Goal: Task Accomplishment & Management: Use online tool/utility

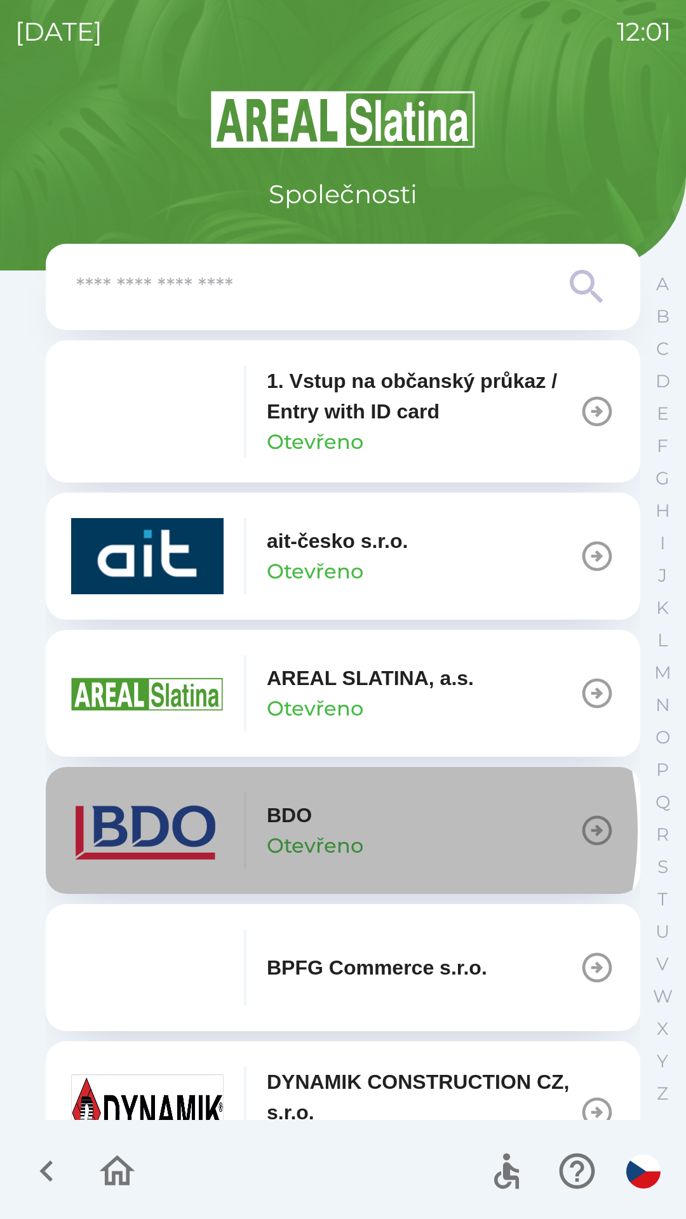
click at [309, 831] on p "Otevřeno" at bounding box center [315, 846] width 97 height 30
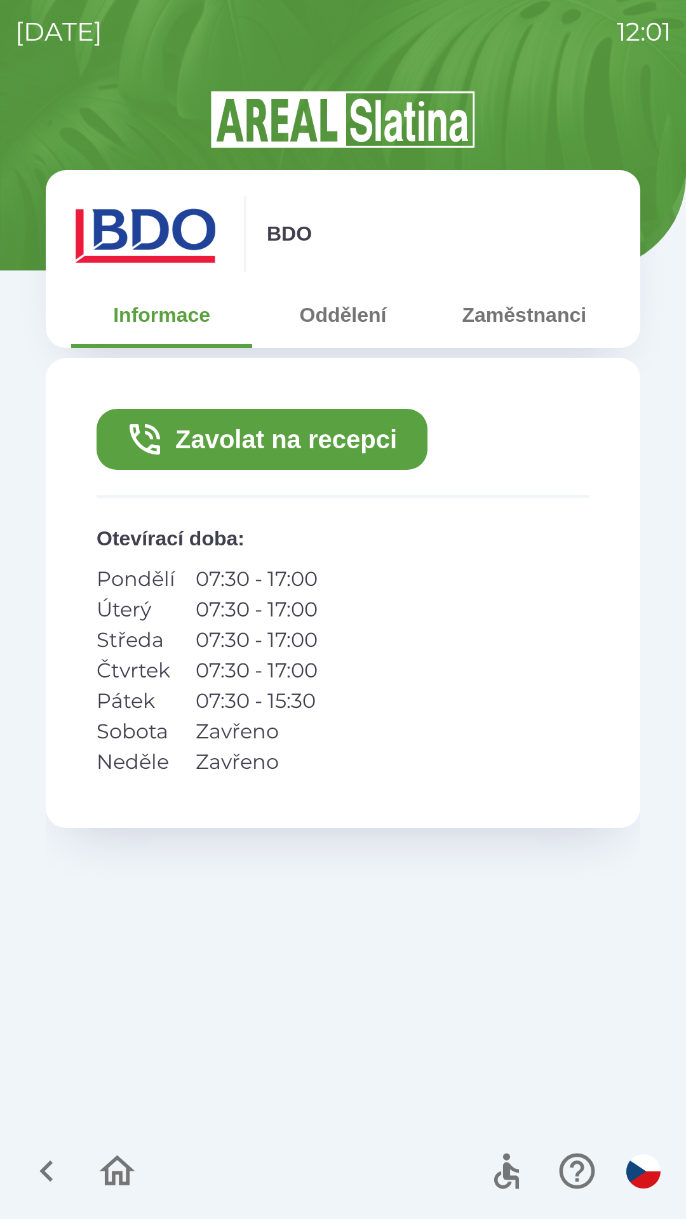
click at [318, 431] on button "Zavolat na recepci" at bounding box center [262, 439] width 331 height 61
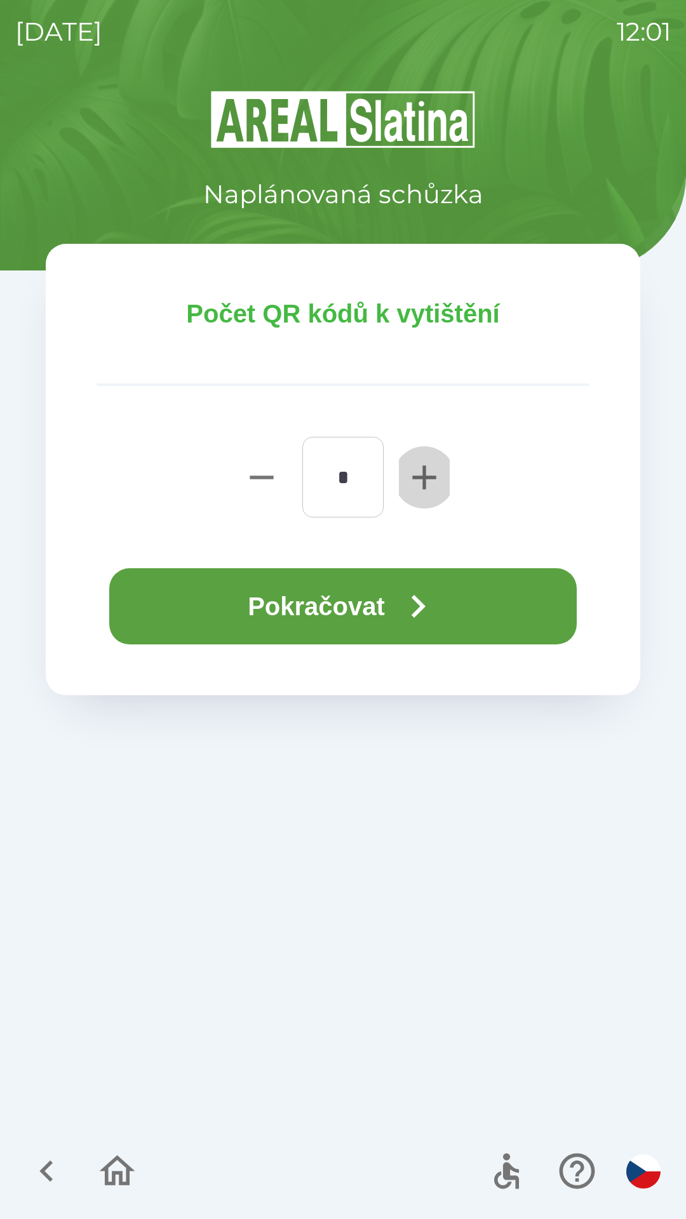
click at [420, 475] on icon "button" at bounding box center [424, 477] width 41 height 41
type input "*"
click at [375, 605] on button "Pokračovat" at bounding box center [342, 606] width 467 height 76
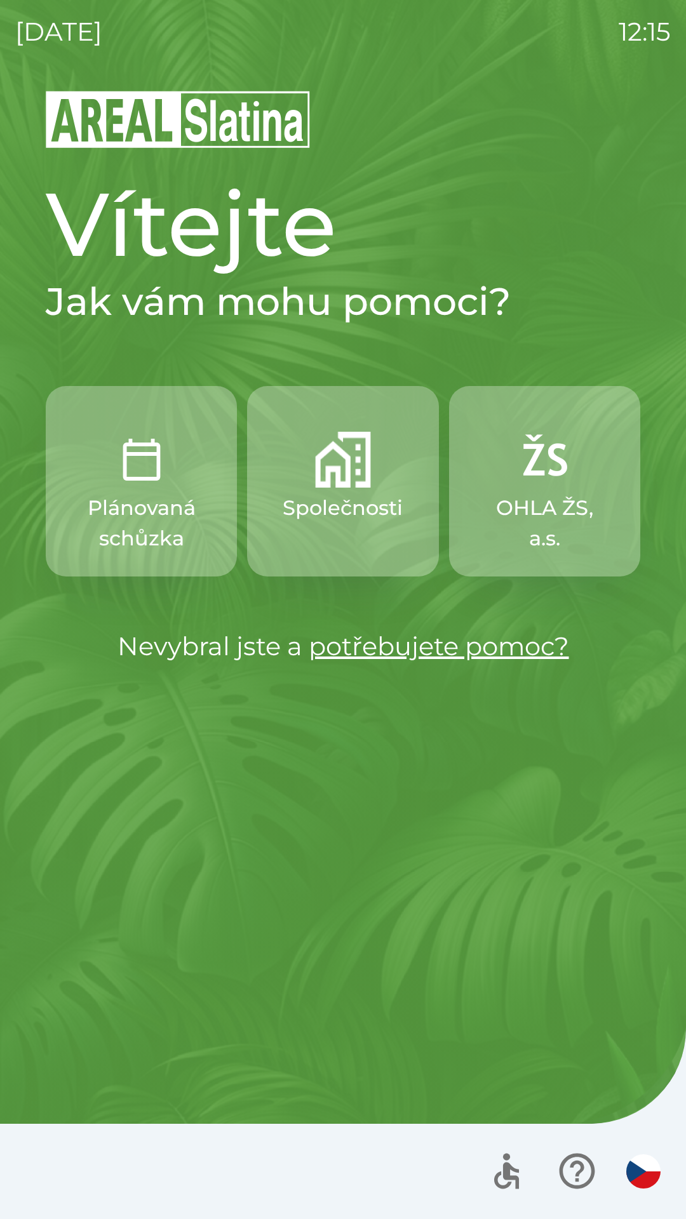
click at [337, 493] on p "Společnosti" at bounding box center [343, 508] width 120 height 30
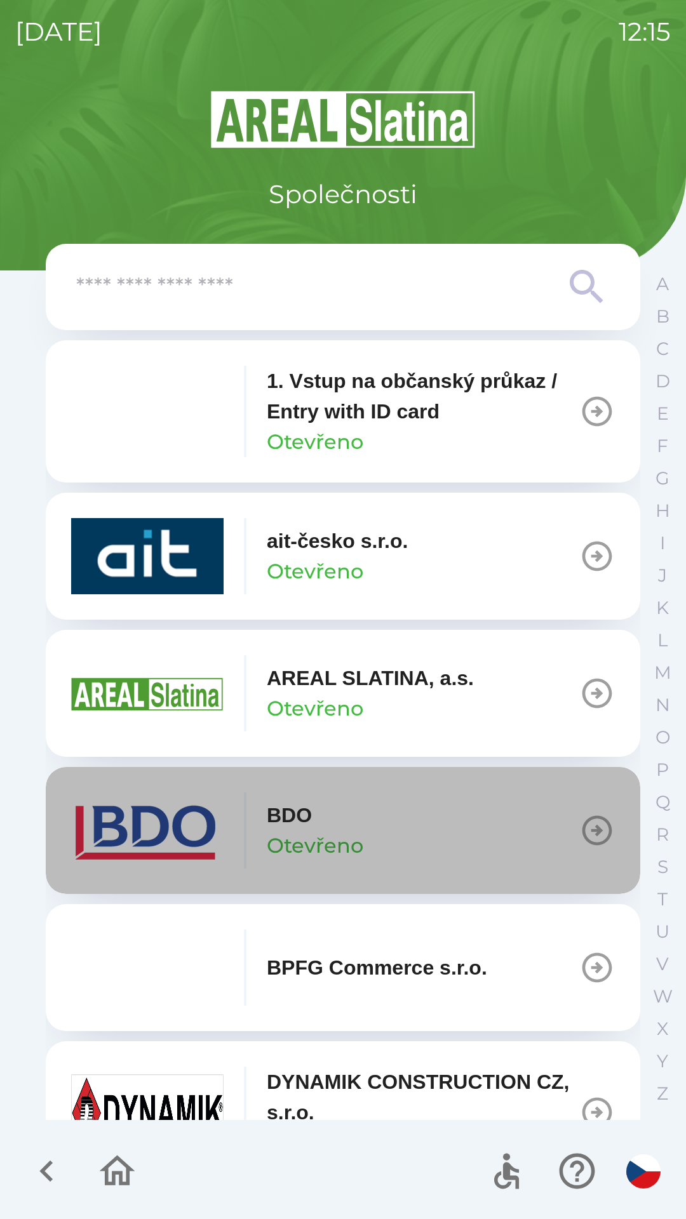
click at [579, 827] on icon "button" at bounding box center [597, 831] width 36 height 36
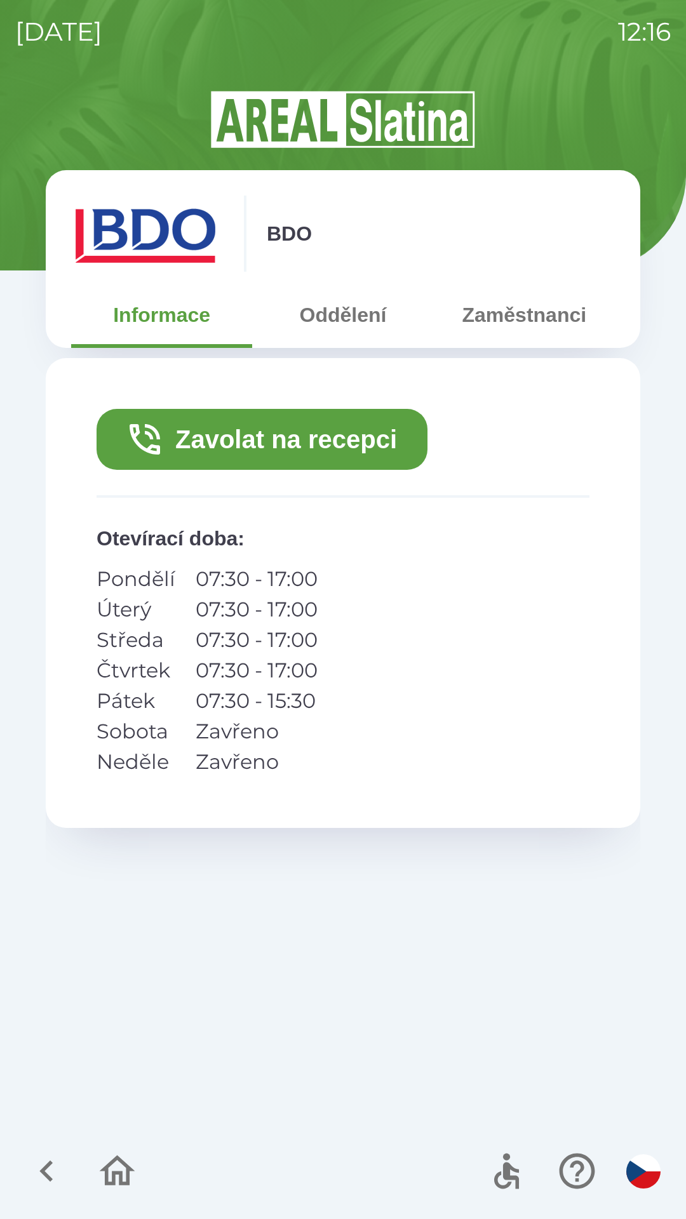
click at [297, 439] on button "Zavolat na recepci" at bounding box center [262, 439] width 331 height 61
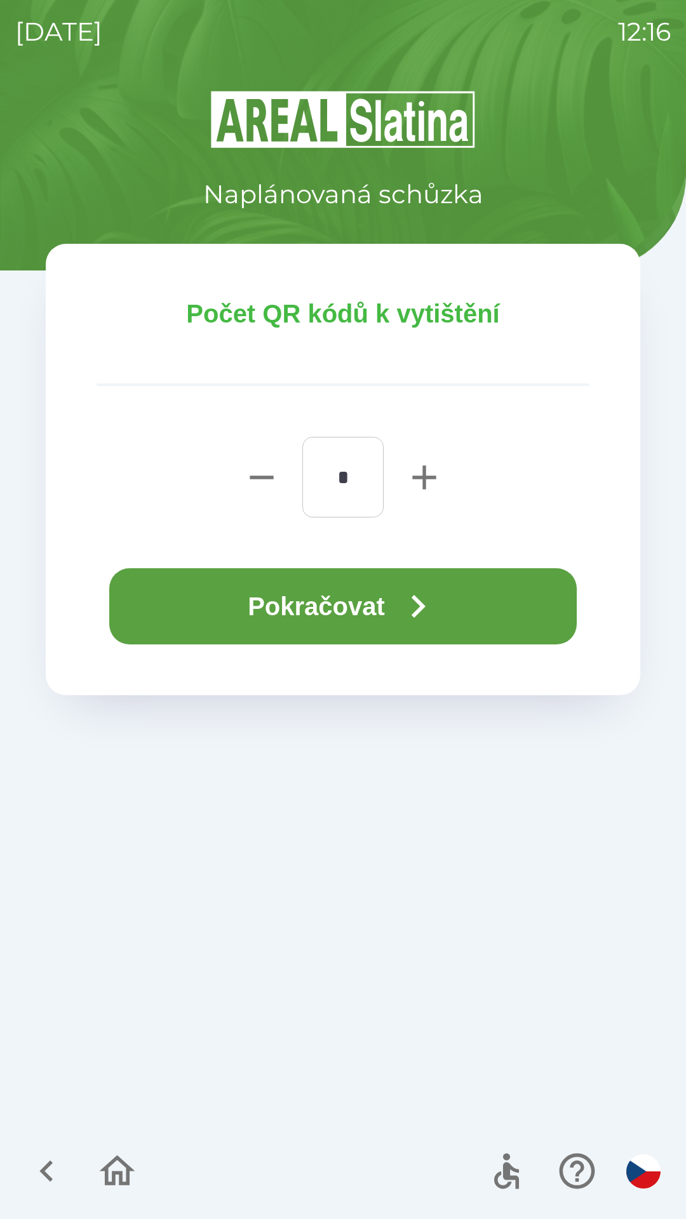
click at [361, 607] on button "Pokračovat" at bounding box center [342, 606] width 467 height 76
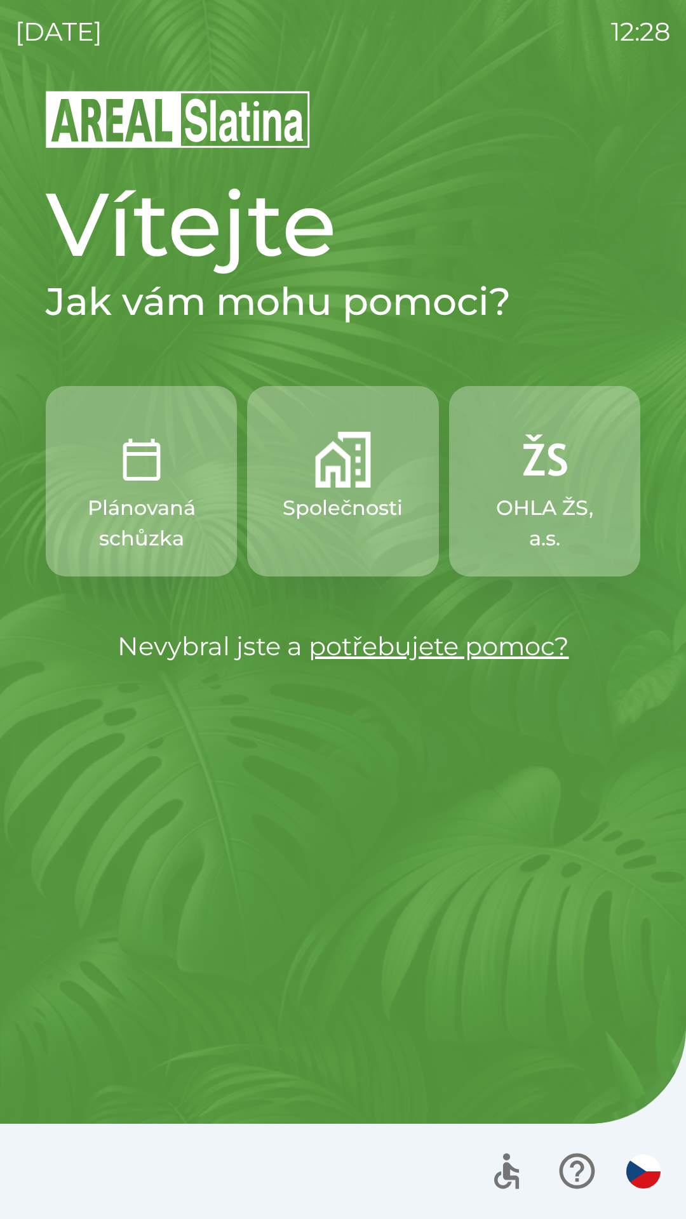
click at [356, 494] on p "Společnosti" at bounding box center [343, 508] width 120 height 30
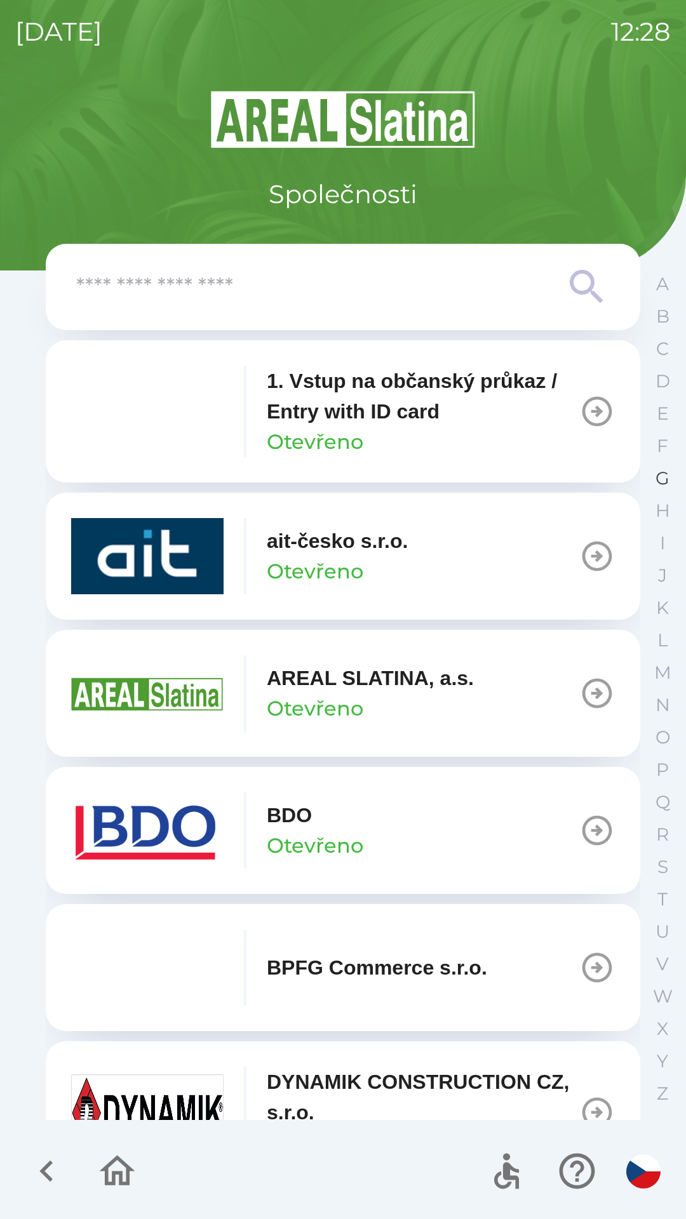
click at [659, 477] on p "G" at bounding box center [662, 478] width 14 height 22
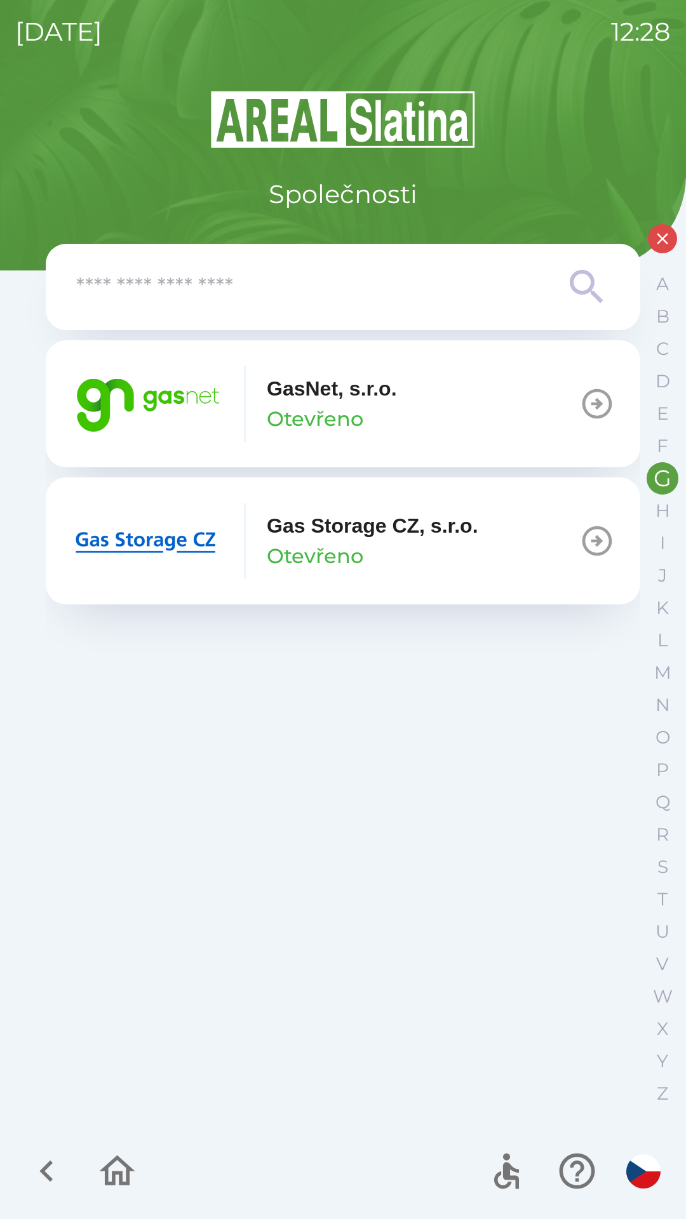
click at [348, 413] on p "Otevřeno" at bounding box center [315, 419] width 97 height 30
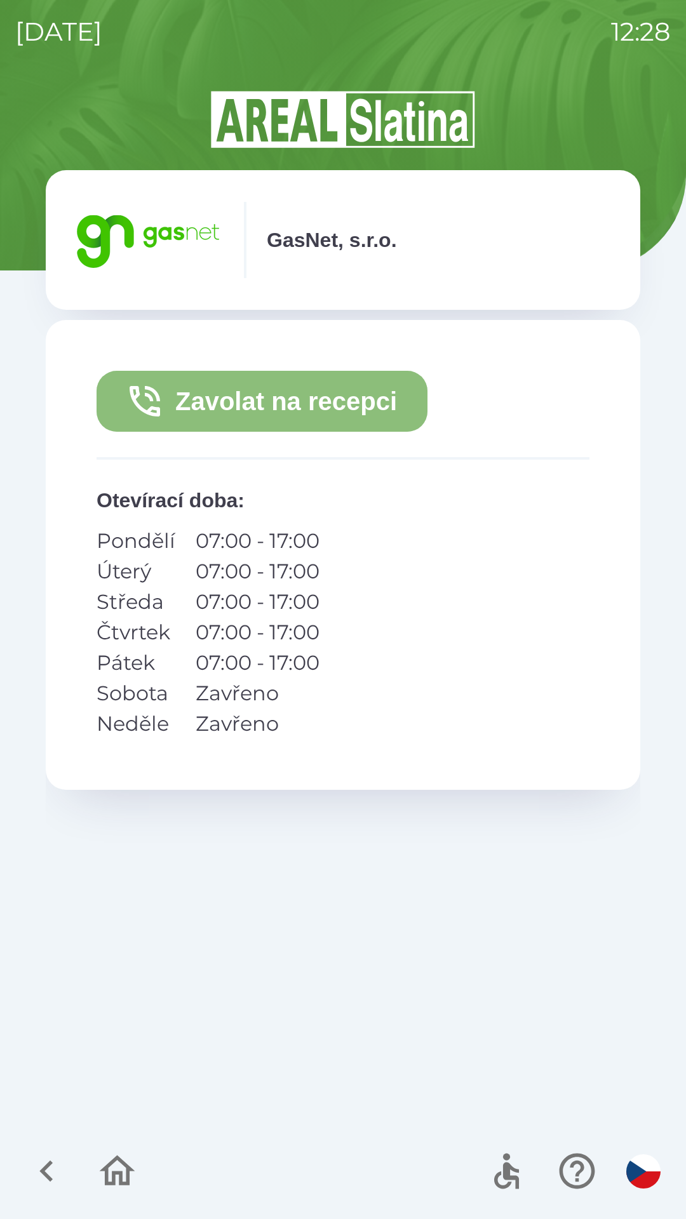
click at [332, 405] on button "Zavolat na recepci" at bounding box center [262, 401] width 331 height 61
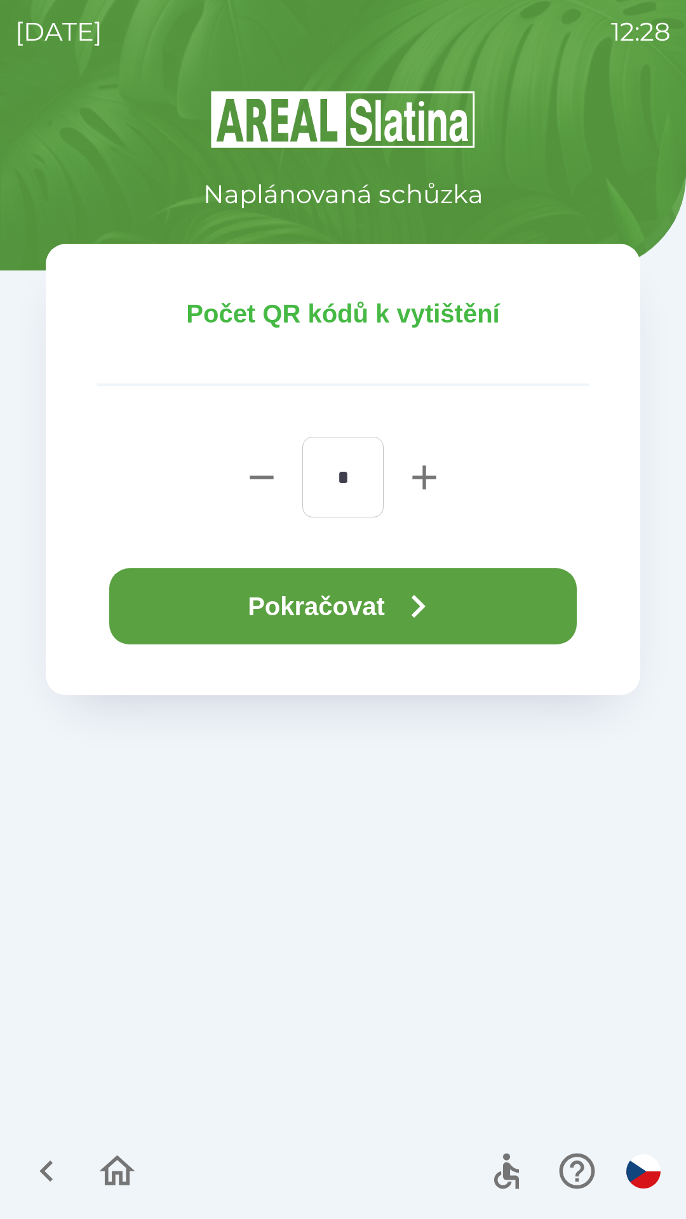
click at [363, 608] on button "Pokračovat" at bounding box center [342, 606] width 467 height 76
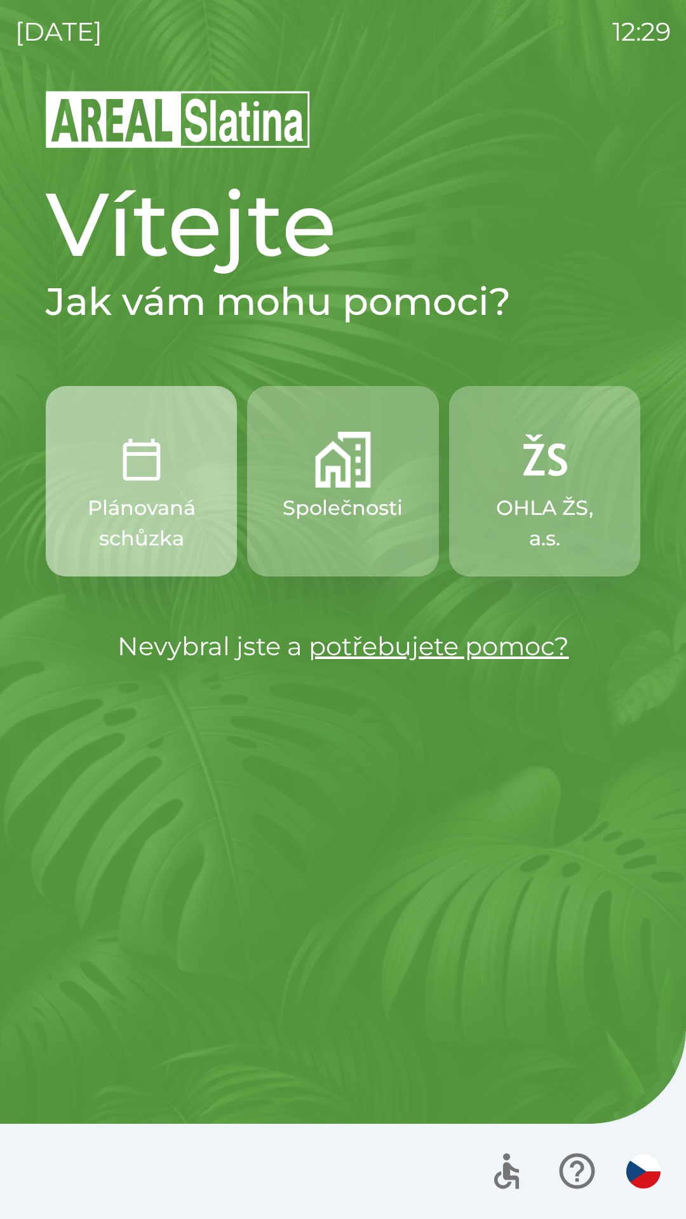
click at [151, 518] on p "Plánovaná schůzka" at bounding box center [141, 523] width 130 height 61
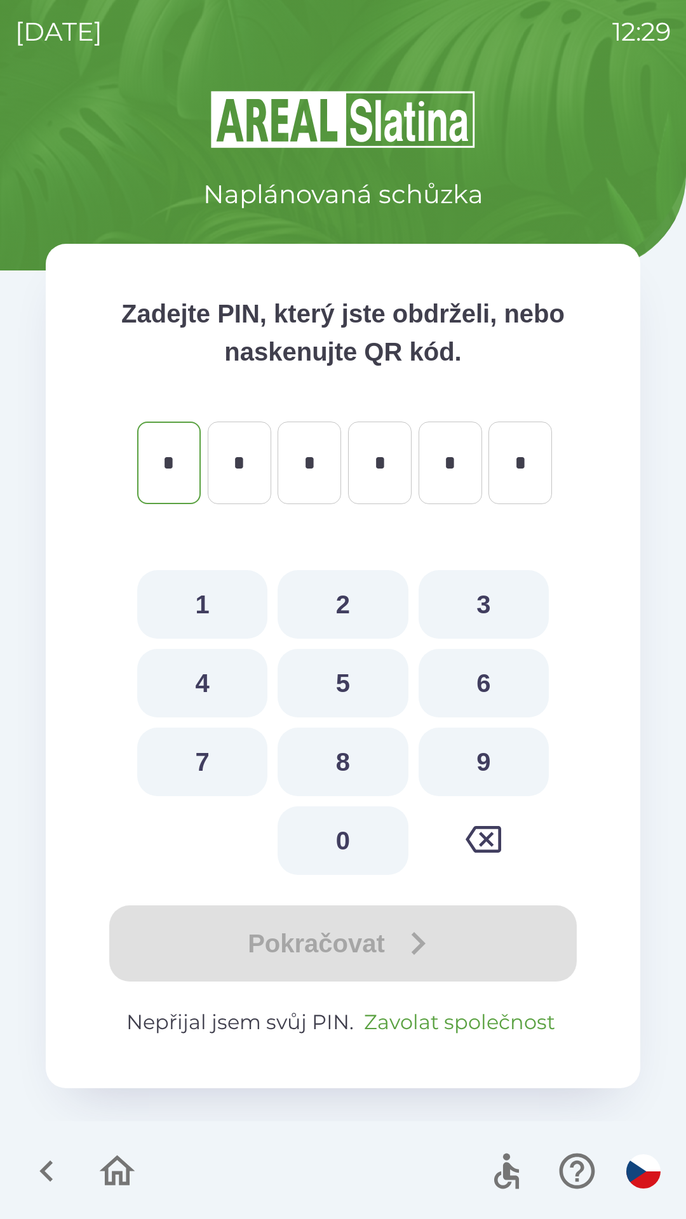
click at [469, 1021] on button "Zavolat společnost" at bounding box center [459, 1022] width 201 height 30
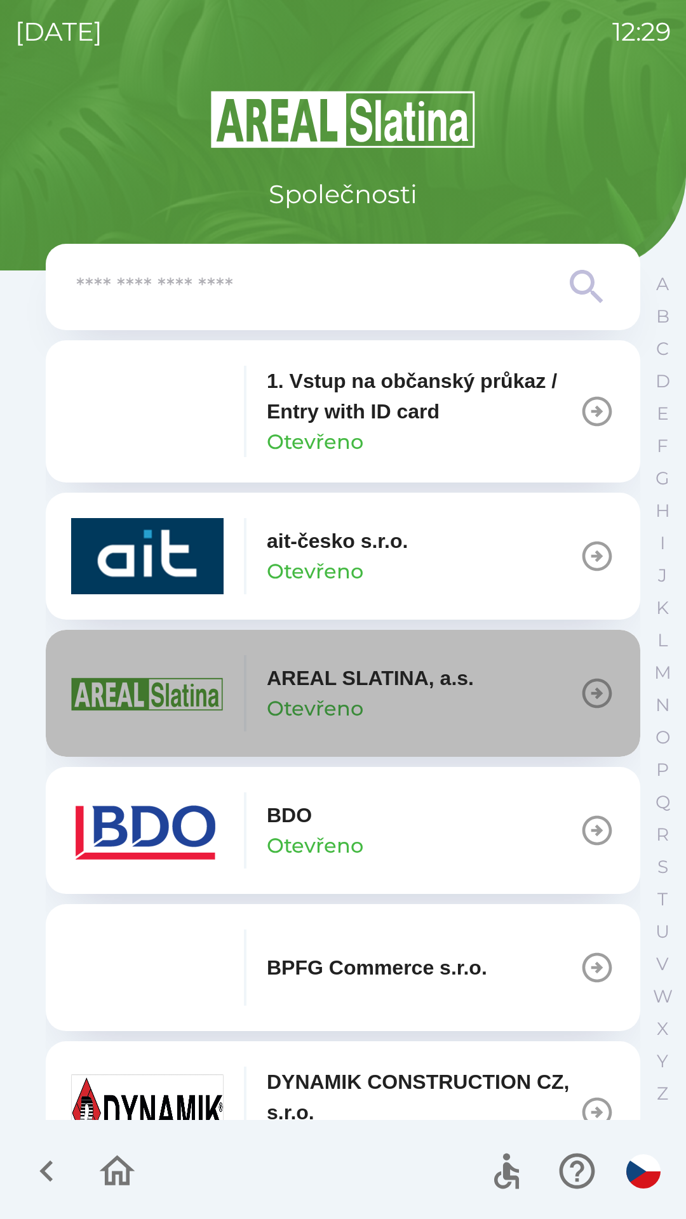
click at [354, 700] on p "Otevřeno" at bounding box center [315, 709] width 97 height 30
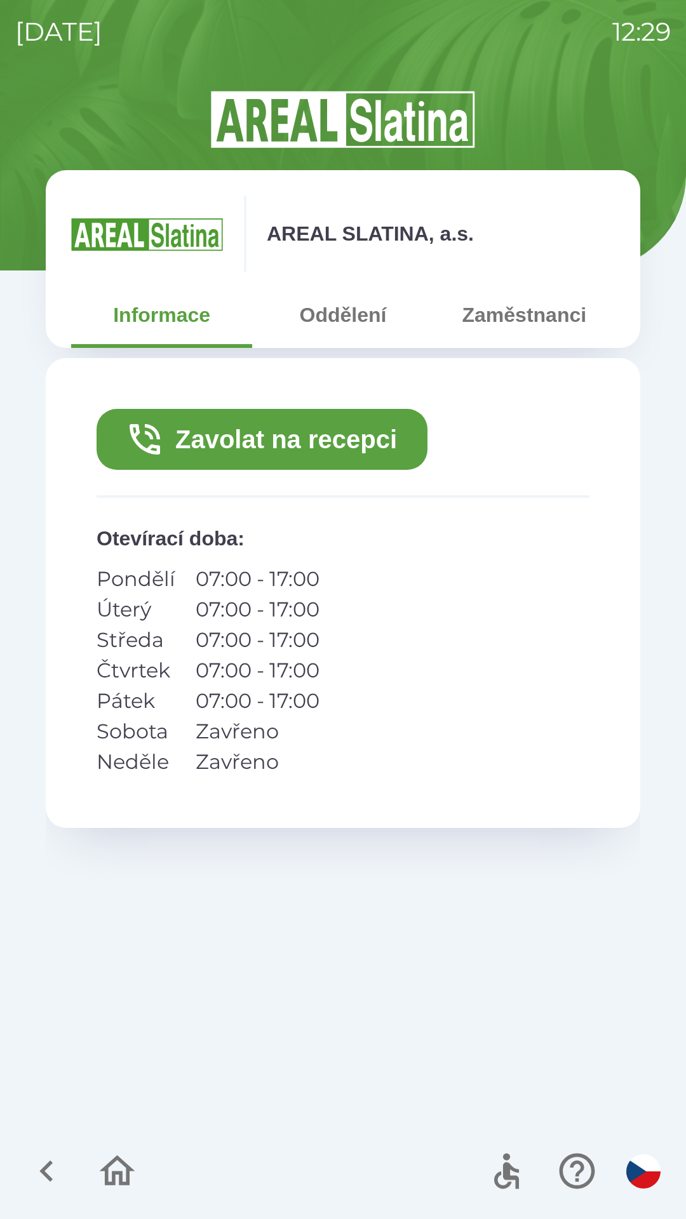
click at [287, 443] on button "Zavolat na recepci" at bounding box center [262, 439] width 331 height 61
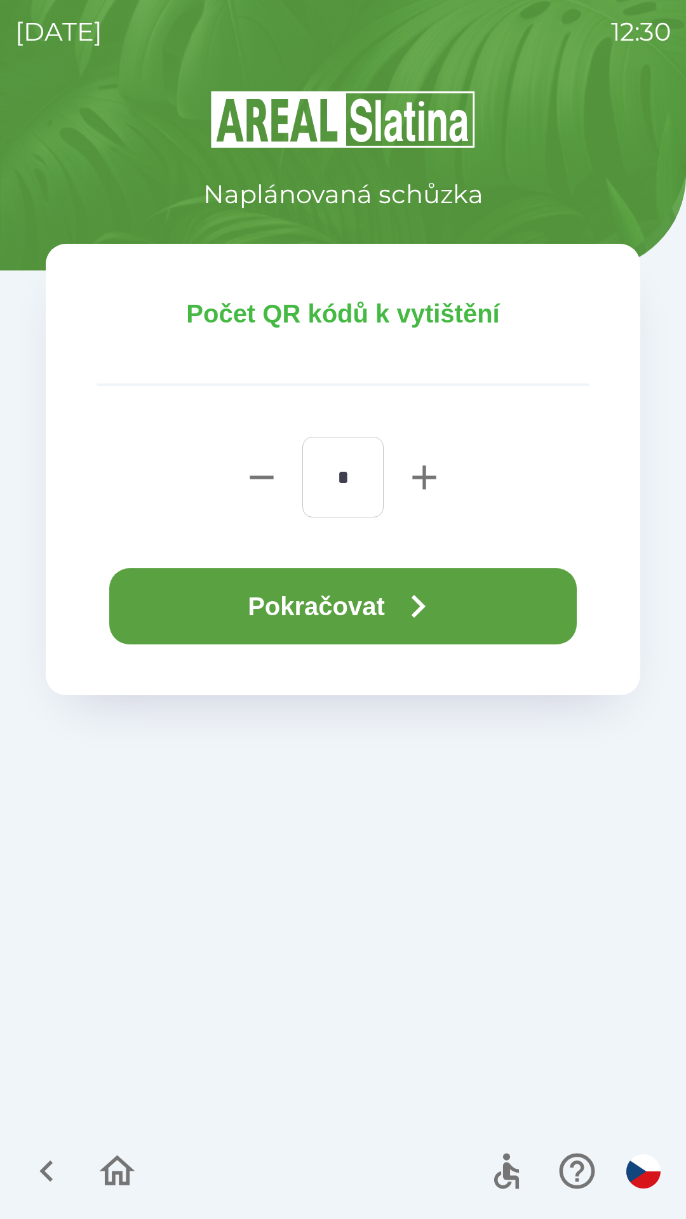
click at [350, 605] on button "Pokračovat" at bounding box center [342, 606] width 467 height 76
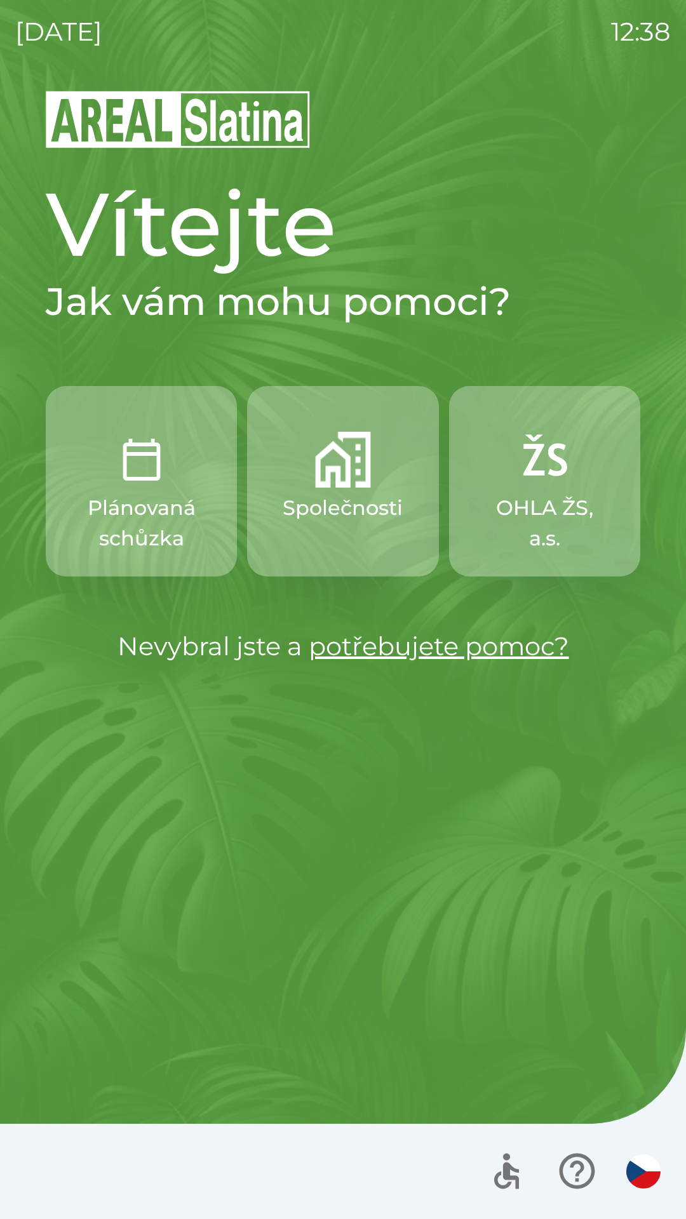
click at [347, 482] on img "button" at bounding box center [343, 460] width 56 height 56
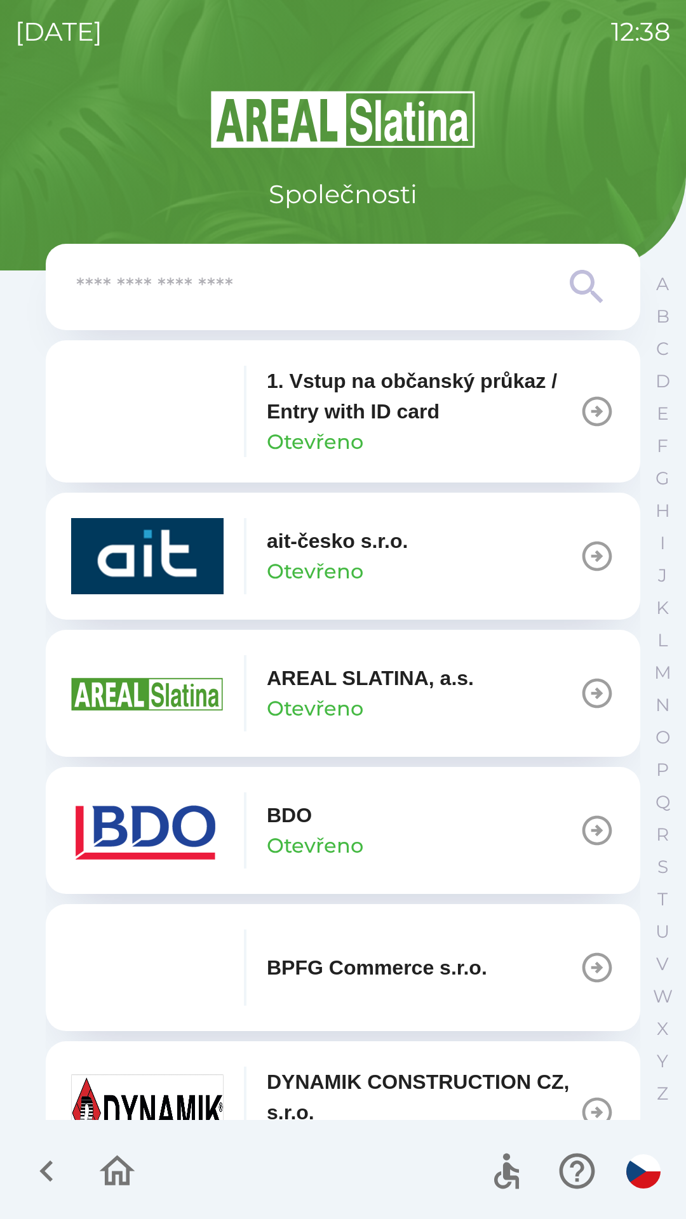
click at [189, 687] on img "button" at bounding box center [147, 693] width 152 height 76
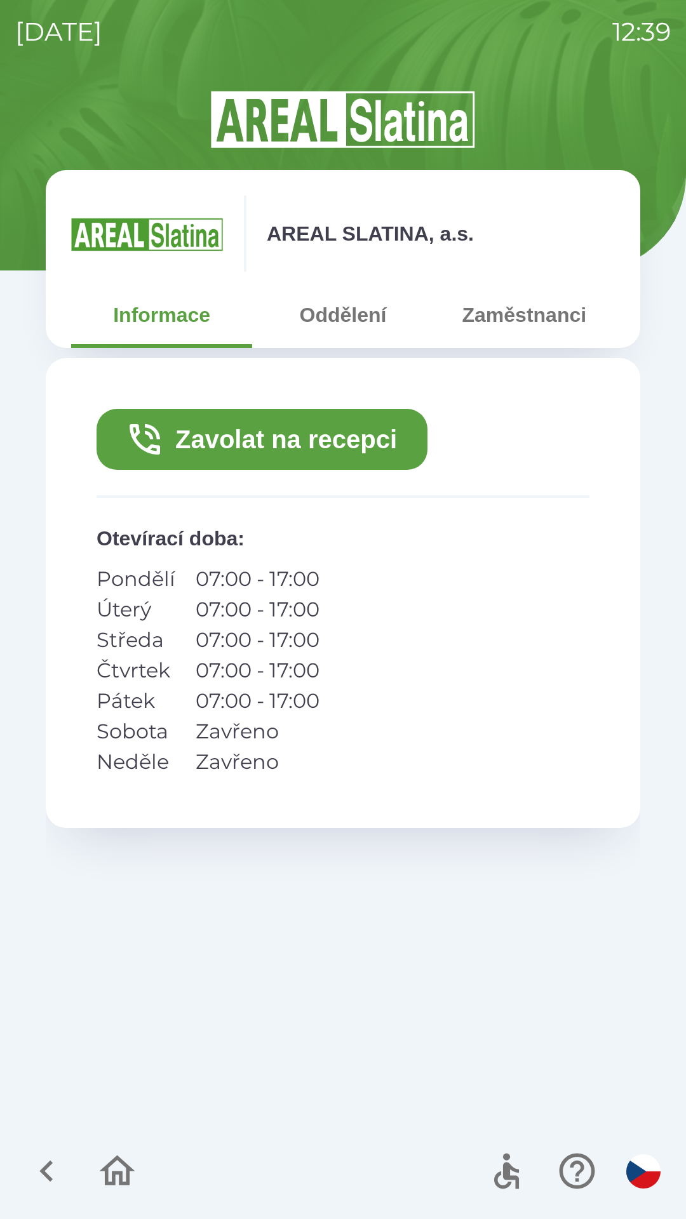
click at [139, 671] on p "Čtvrtek" at bounding box center [136, 670] width 79 height 30
click at [117, 669] on p "Čtvrtek" at bounding box center [136, 670] width 79 height 30
click at [325, 325] on button "Oddělení" at bounding box center [342, 315] width 181 height 46
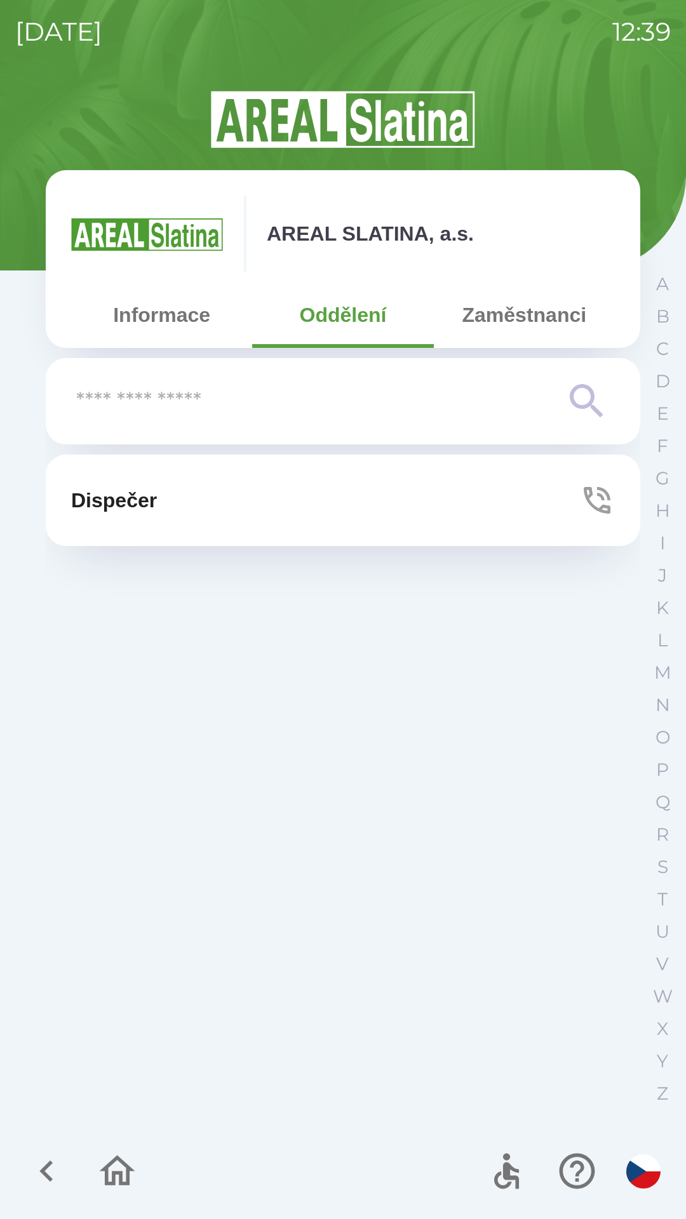
click at [163, 318] on button "Informace" at bounding box center [161, 315] width 181 height 46
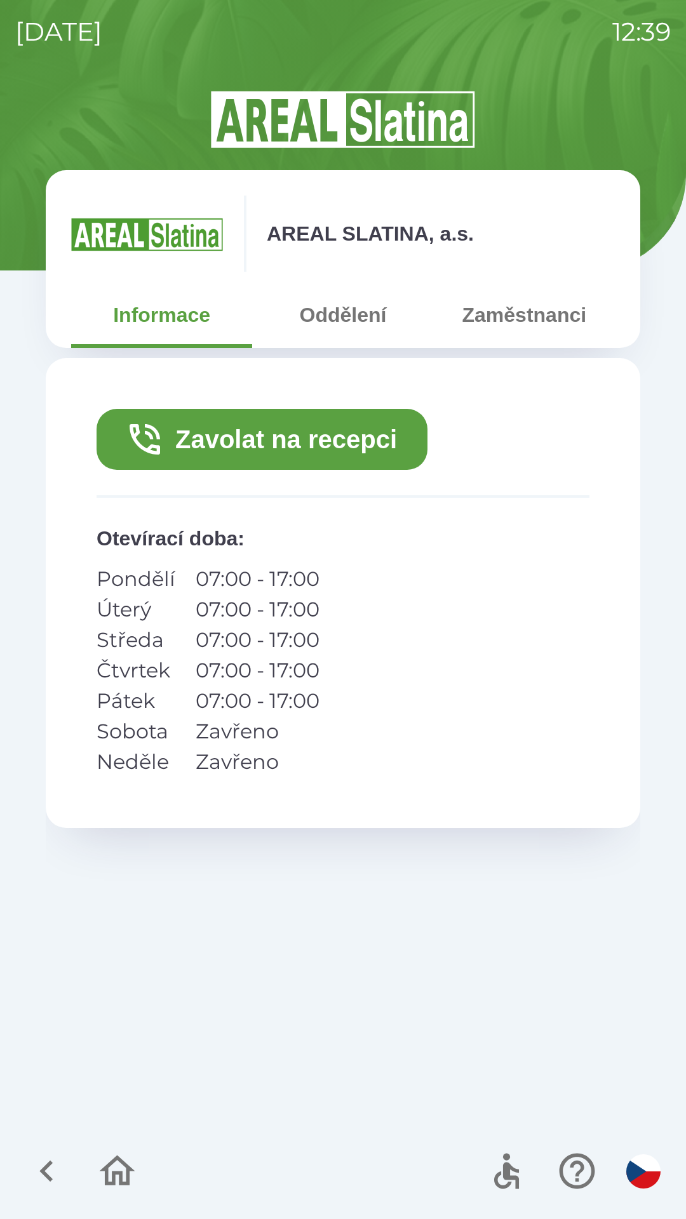
click at [337, 314] on button "Oddělení" at bounding box center [342, 315] width 181 height 46
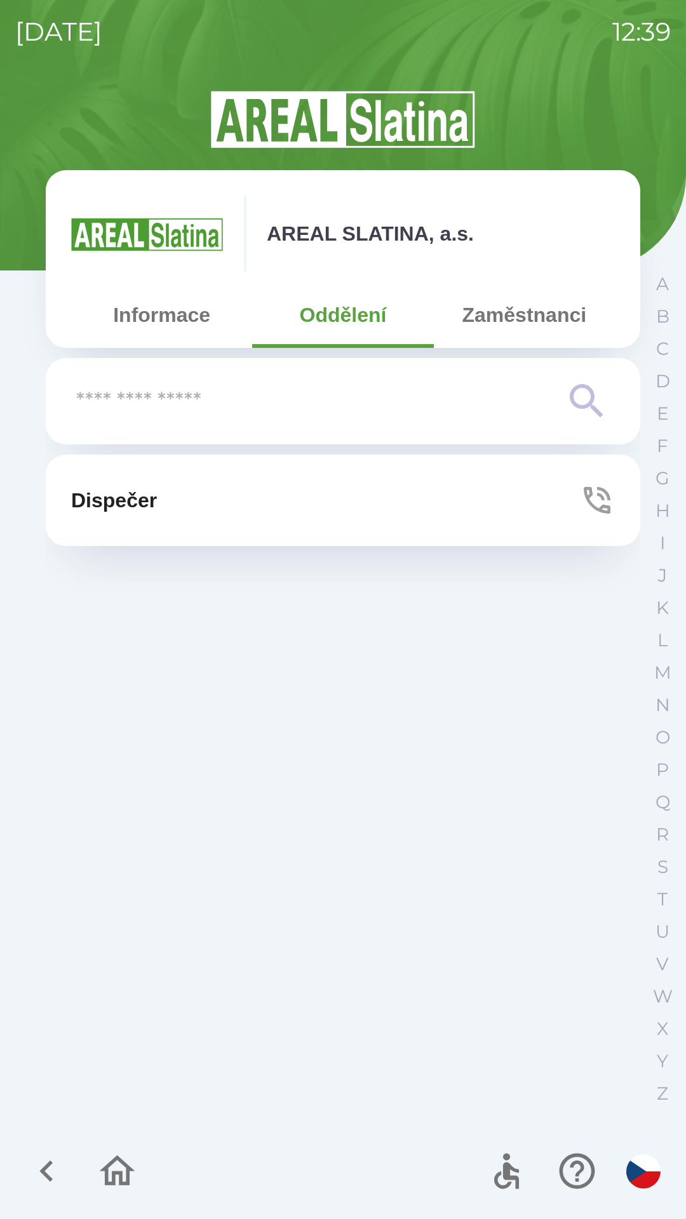
click at [505, 319] on button "Zaměstnanci" at bounding box center [524, 315] width 181 height 46
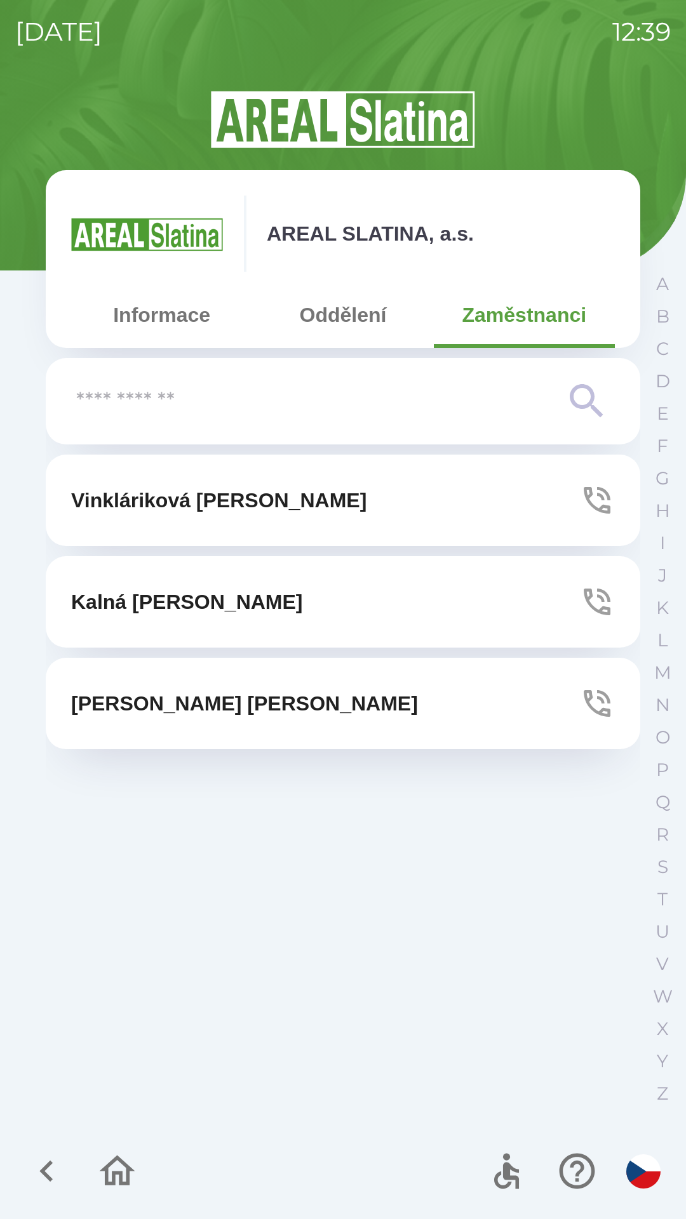
click at [180, 396] on input "text" at bounding box center [317, 401] width 483 height 35
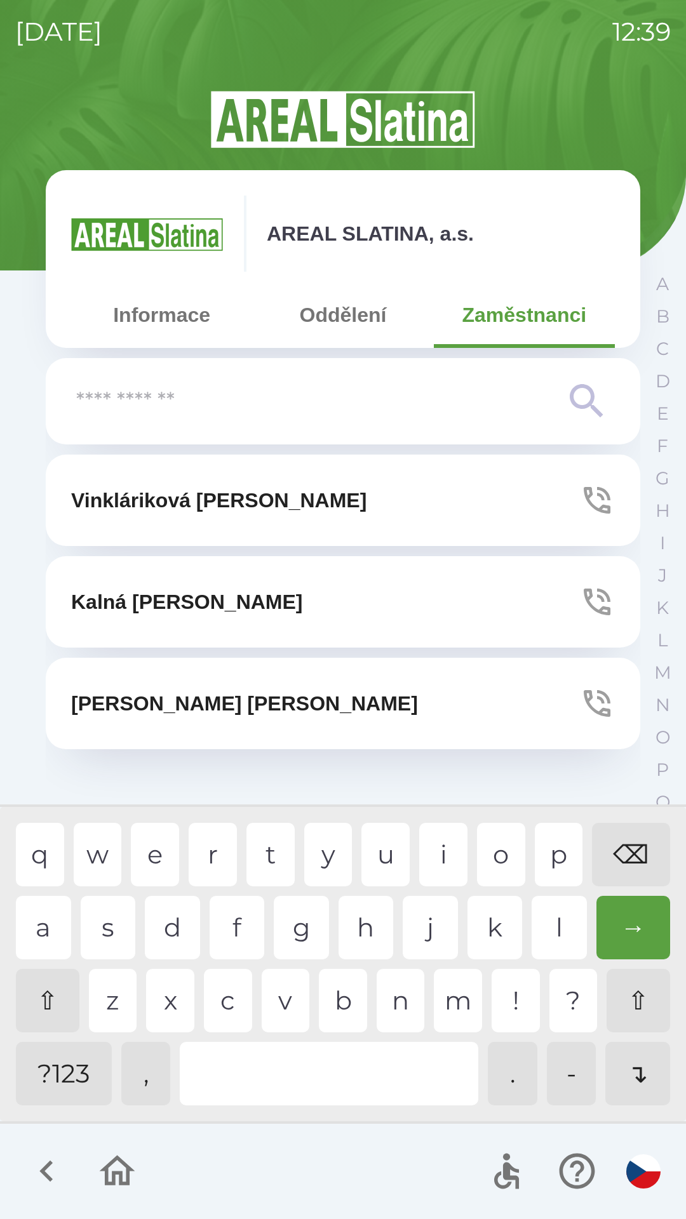
click at [345, 312] on button "Oddělení" at bounding box center [342, 315] width 181 height 46
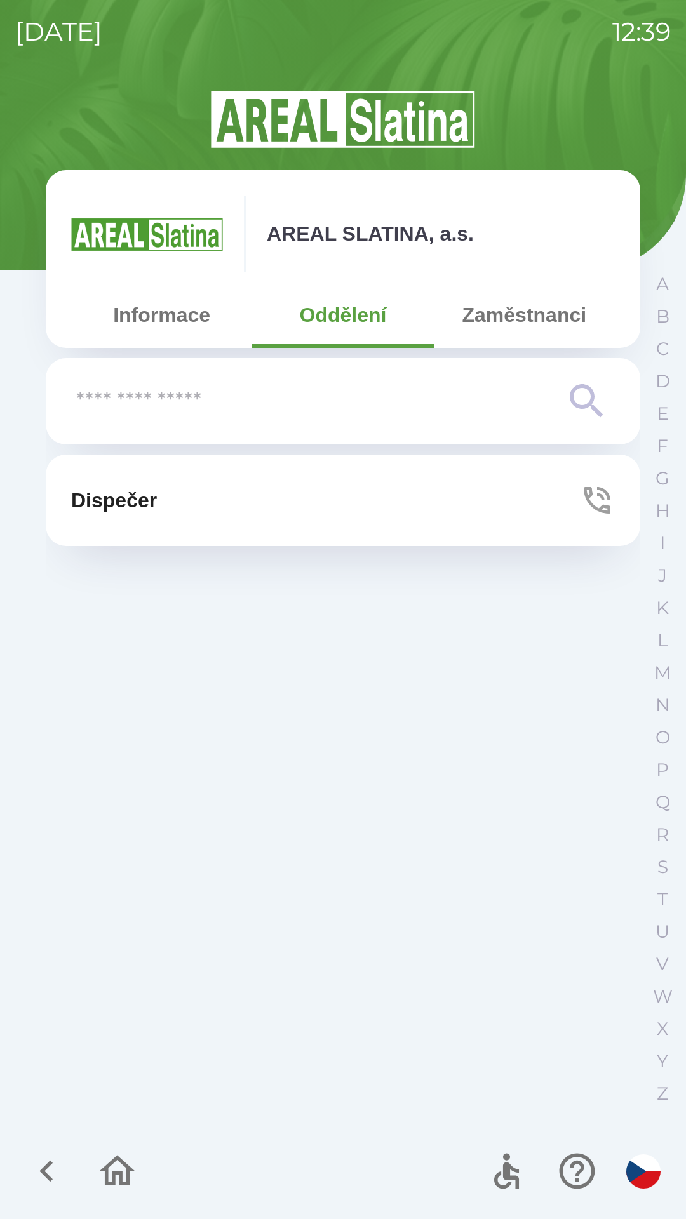
click at [154, 323] on button "Informace" at bounding box center [161, 315] width 181 height 46
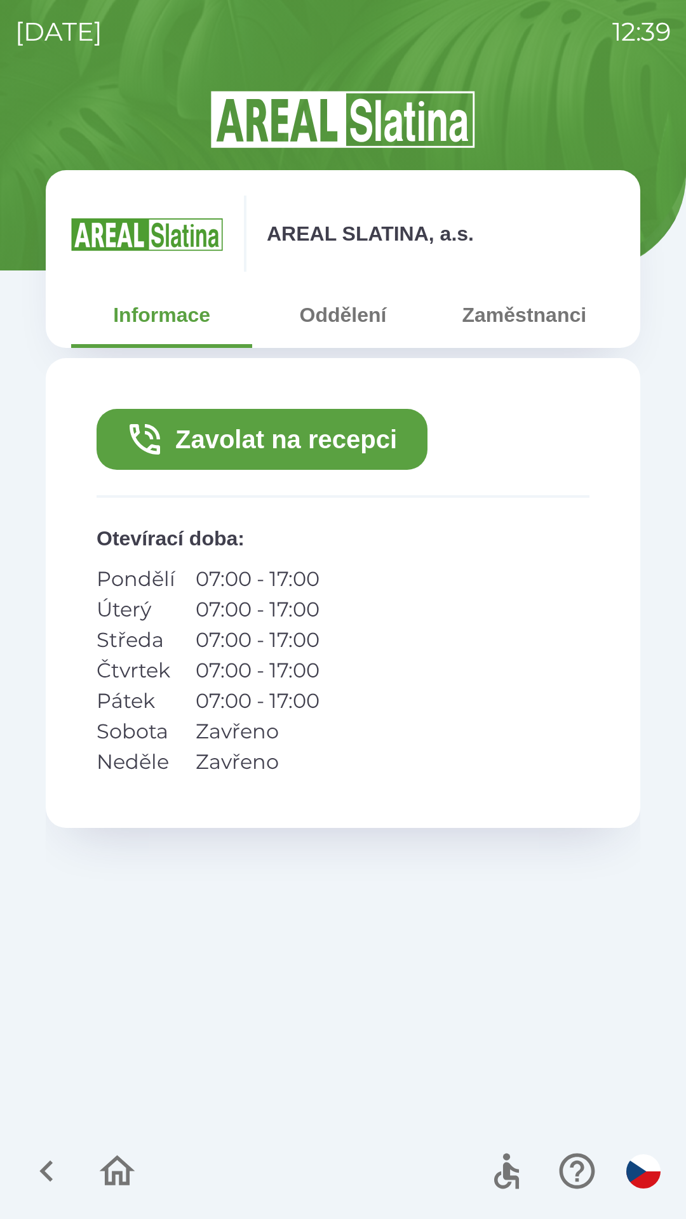
click at [221, 425] on button "Zavolat na recepci" at bounding box center [262, 439] width 331 height 61
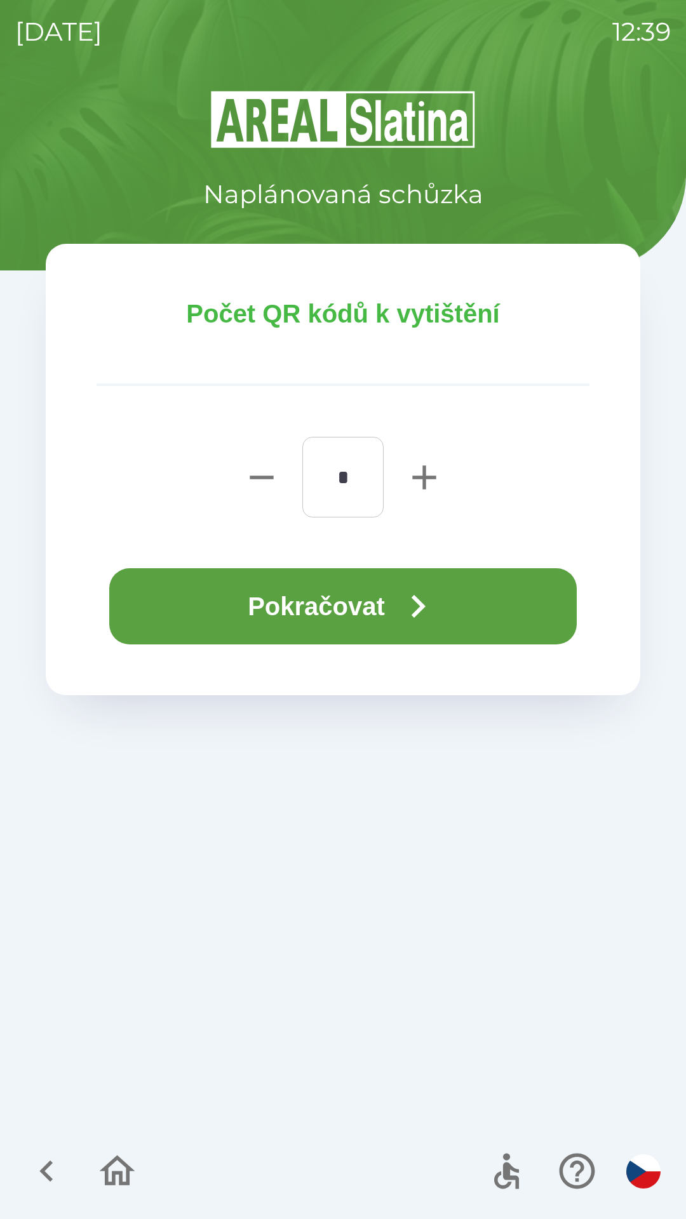
click at [420, 598] on icon "button" at bounding box center [419, 606] width 14 height 23
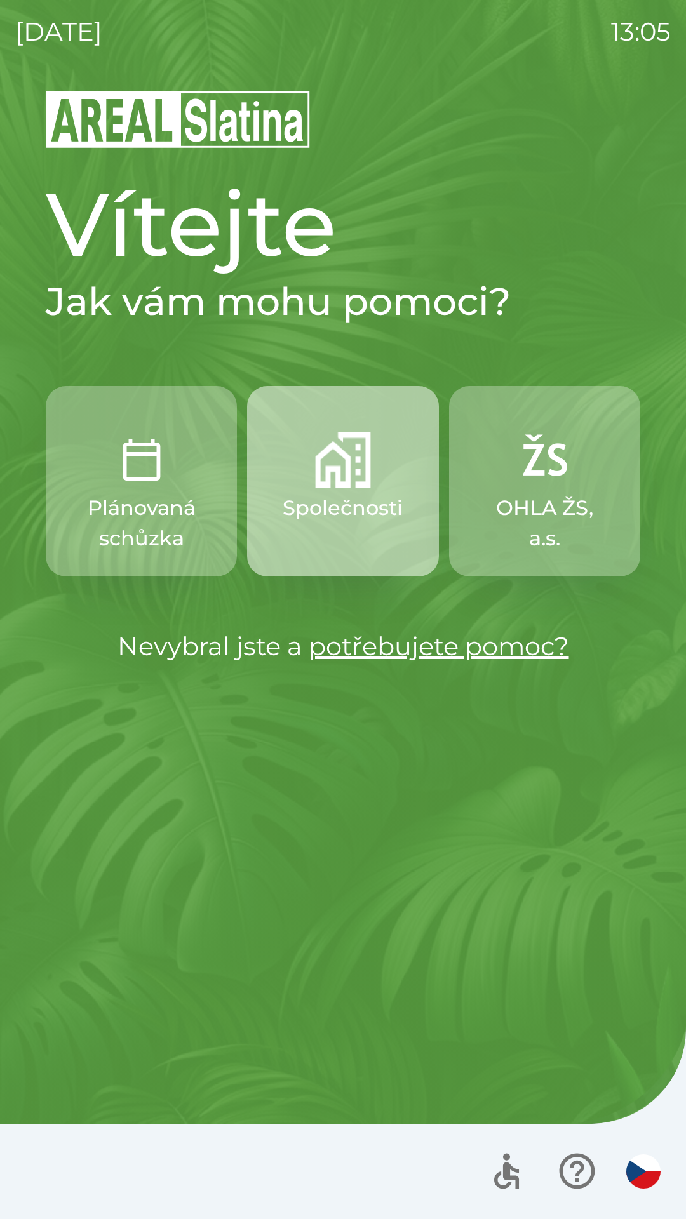
click at [345, 483] on img "button" at bounding box center [343, 460] width 56 height 56
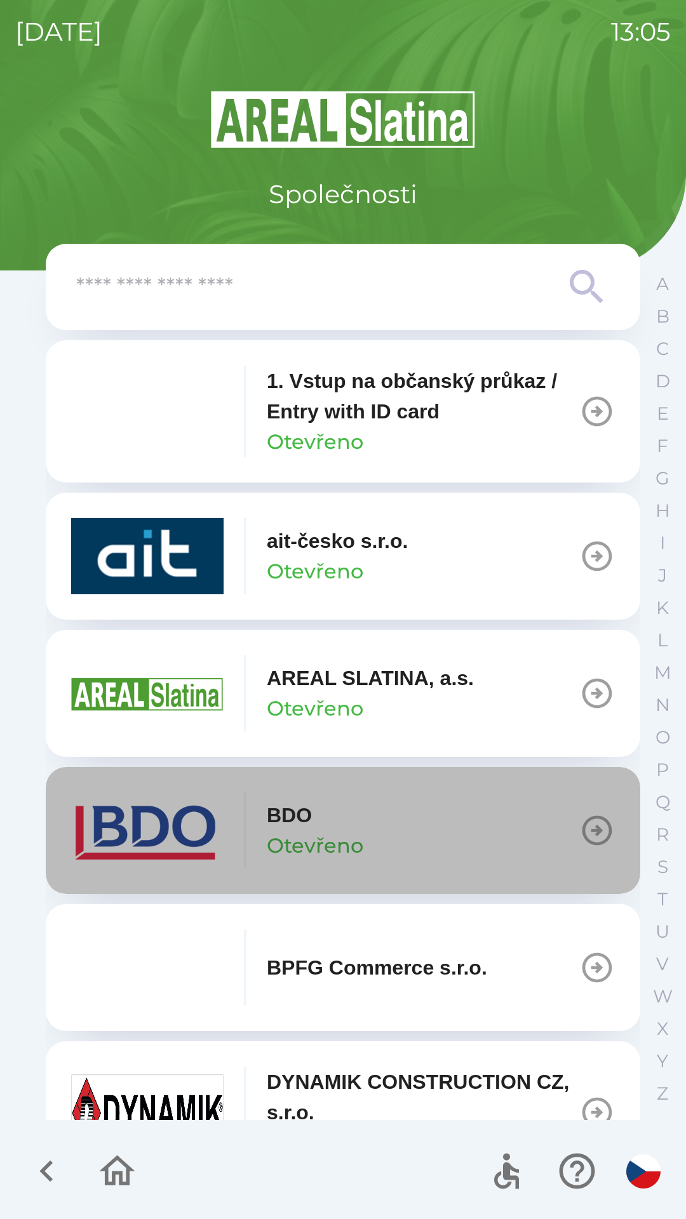
click at [588, 829] on icon "button" at bounding box center [597, 831] width 30 height 30
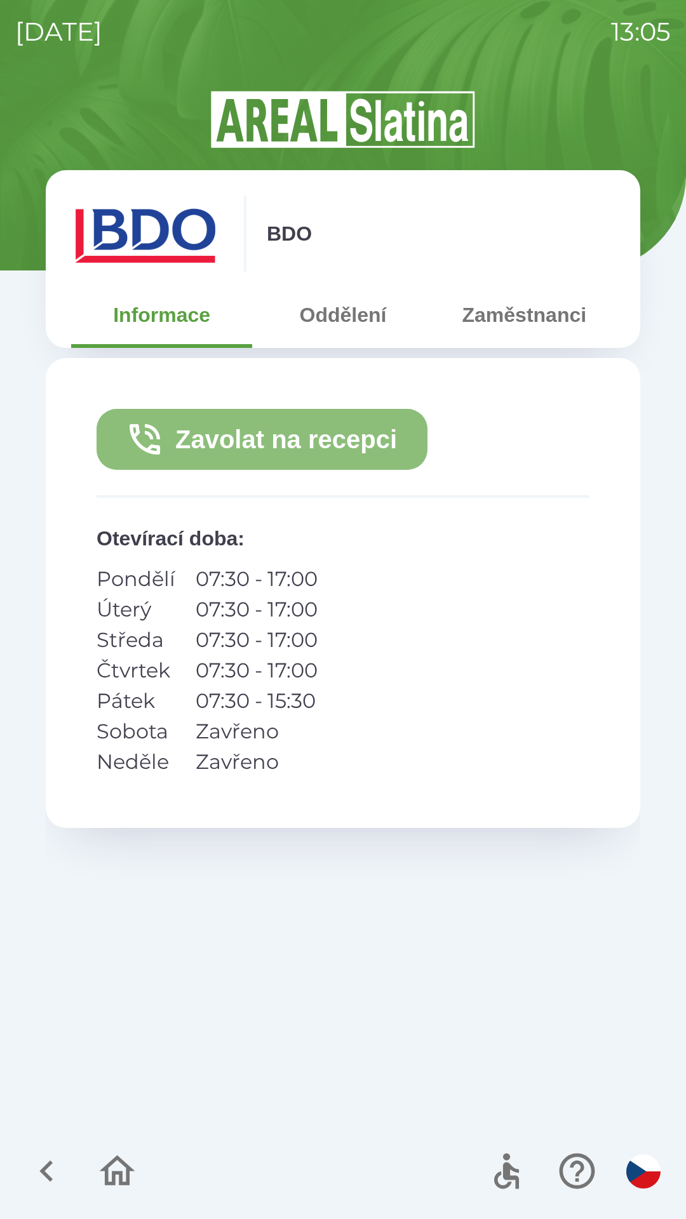
click at [272, 442] on button "Zavolat na recepci" at bounding box center [262, 439] width 331 height 61
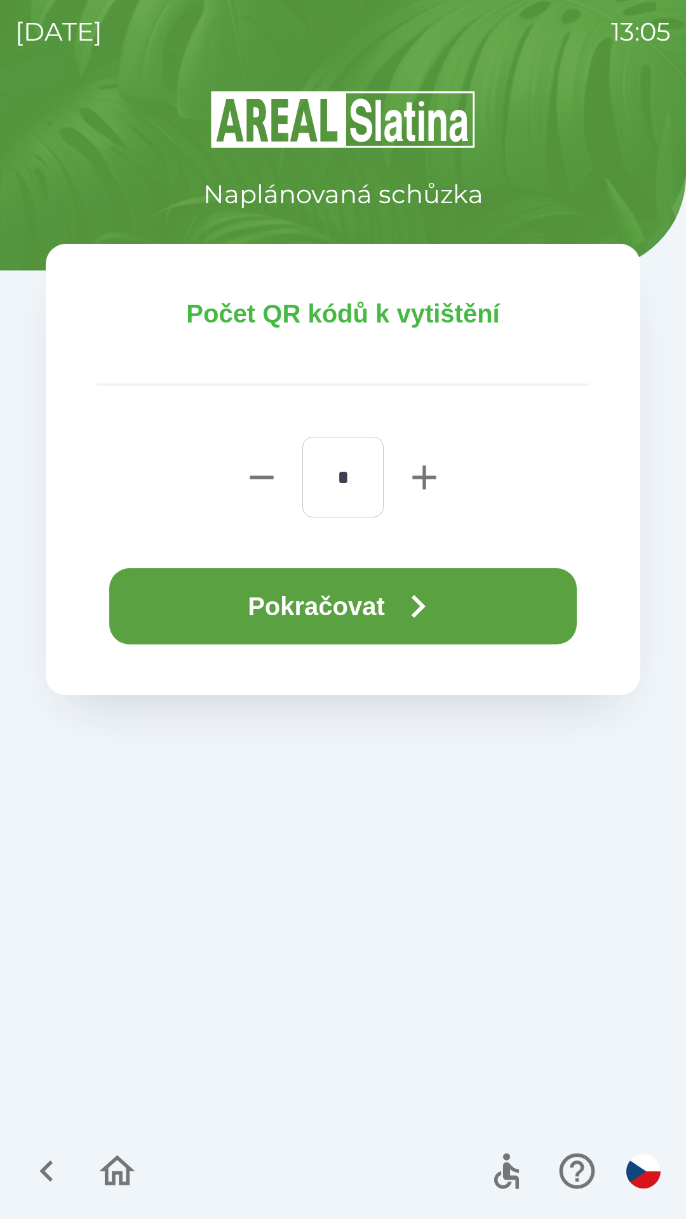
click at [337, 596] on button "Pokračovat" at bounding box center [342, 606] width 467 height 76
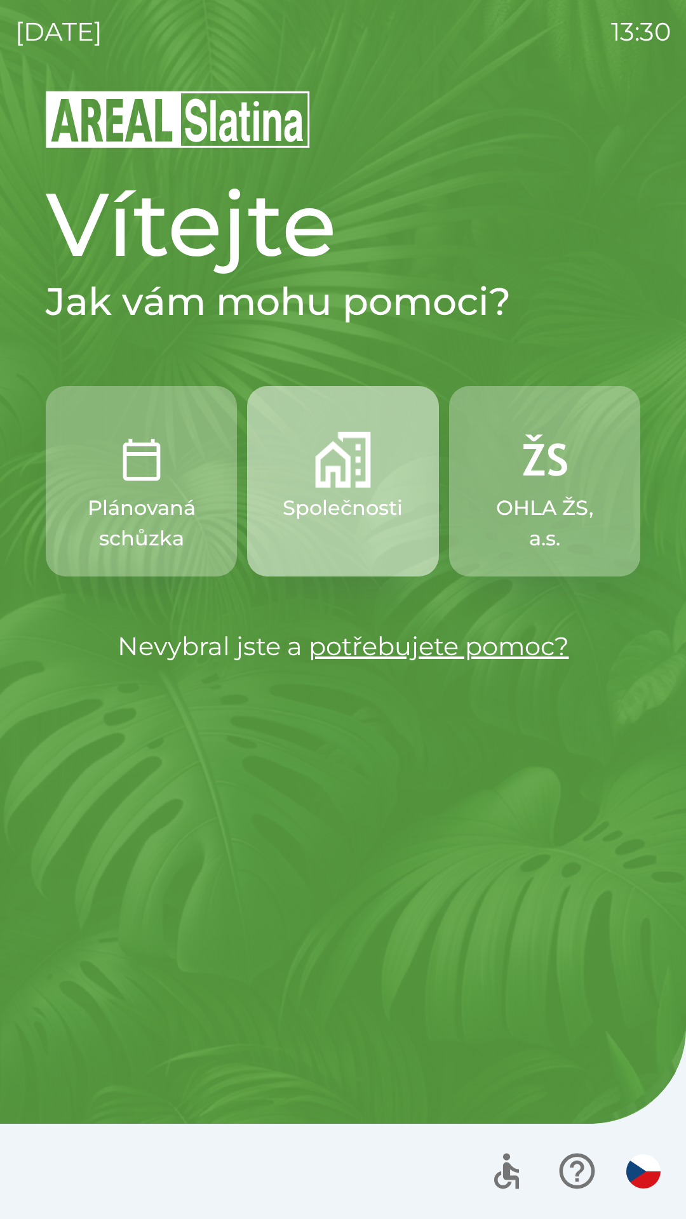
click at [347, 482] on img "button" at bounding box center [343, 460] width 56 height 56
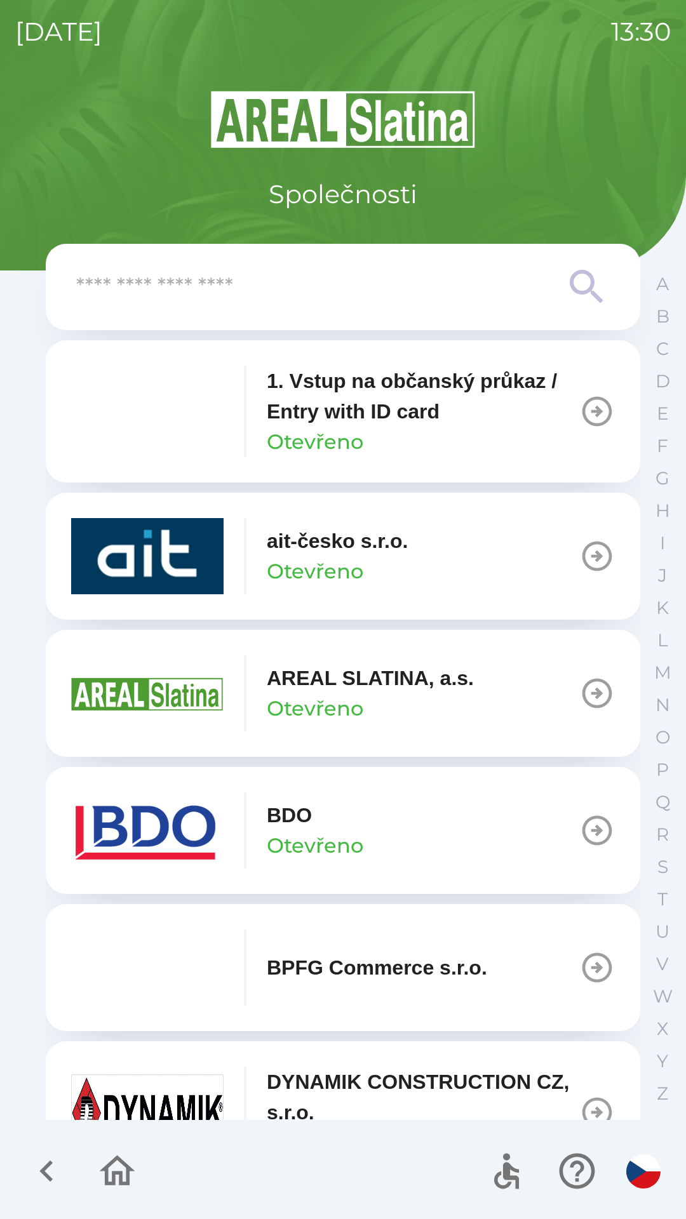
click at [579, 829] on icon "button" at bounding box center [597, 831] width 36 height 36
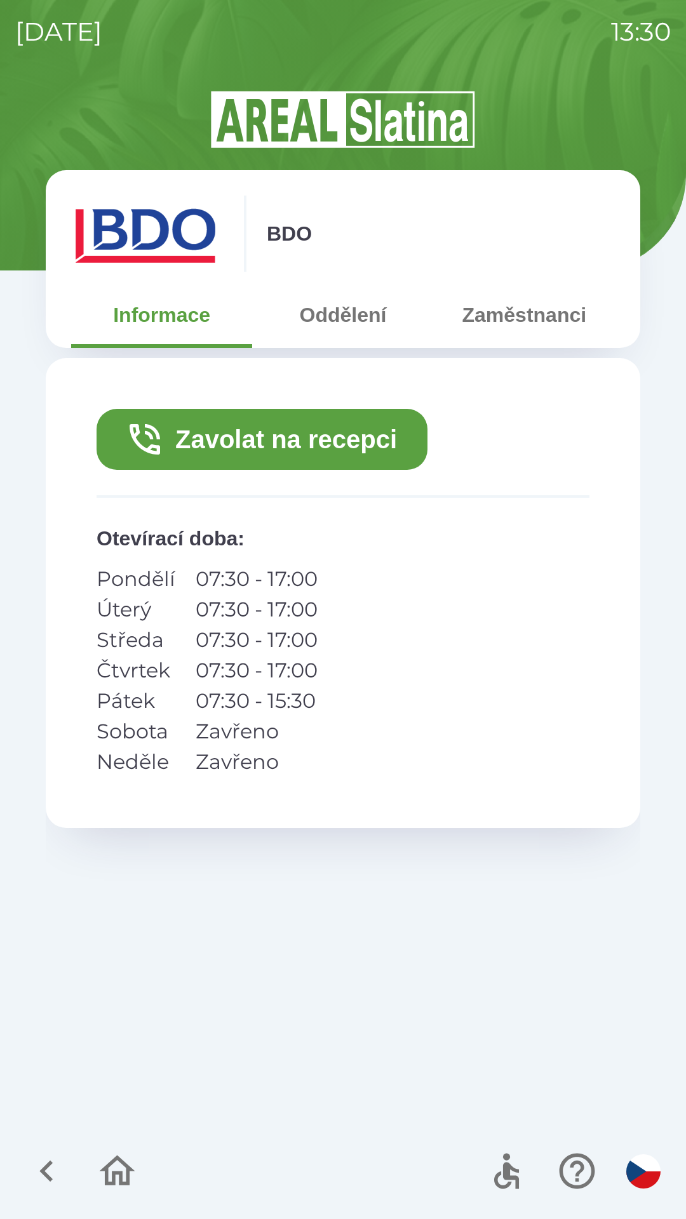
click at [524, 321] on button "Zaměstnanci" at bounding box center [524, 315] width 181 height 46
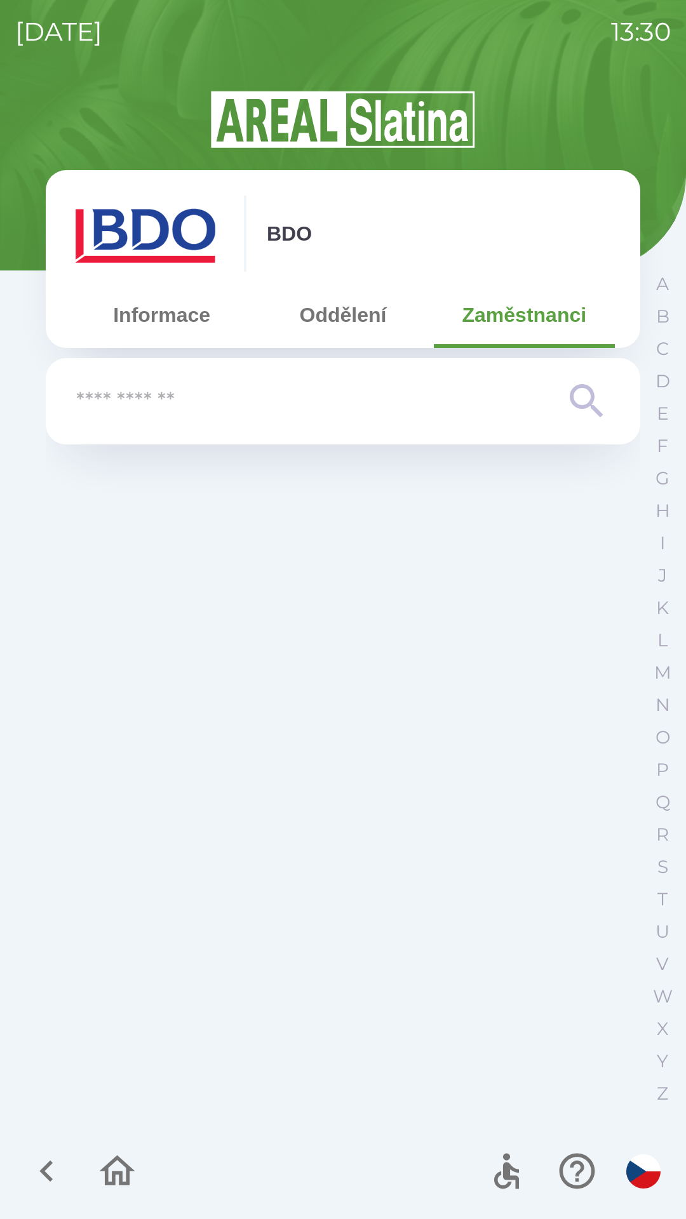
click at [345, 321] on button "Oddělení" at bounding box center [342, 315] width 181 height 46
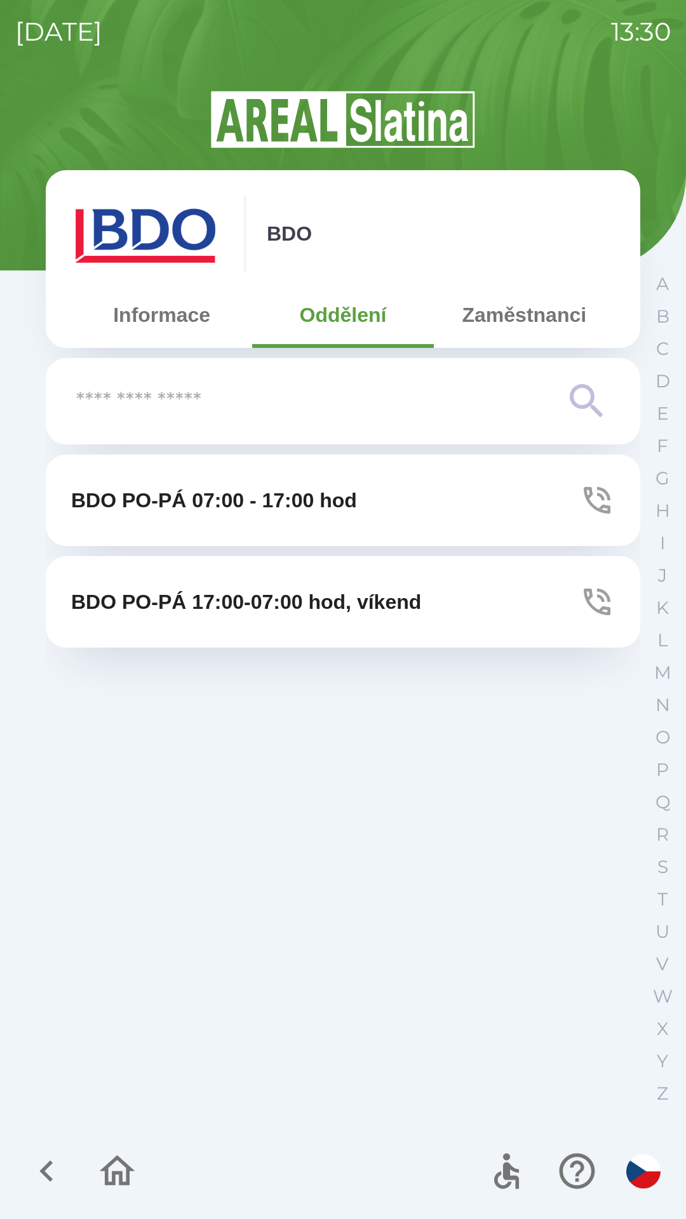
click at [152, 312] on button "Informace" at bounding box center [161, 315] width 181 height 46
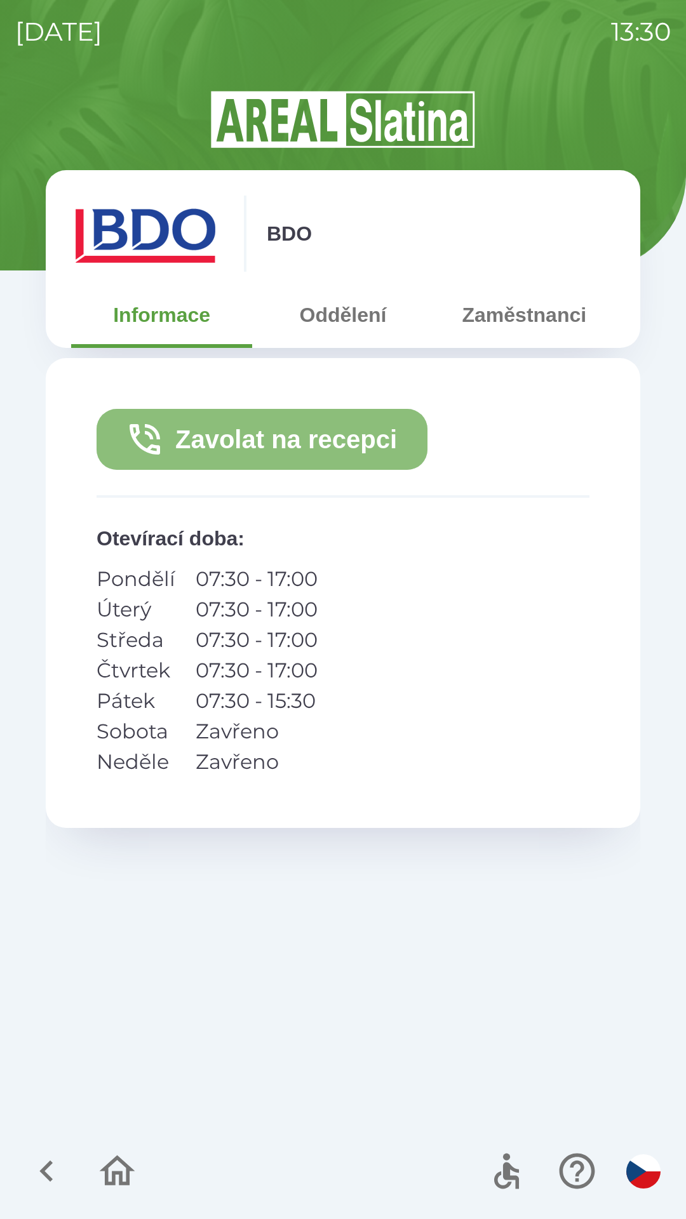
click at [370, 427] on button "Zavolat na recepci" at bounding box center [262, 439] width 331 height 61
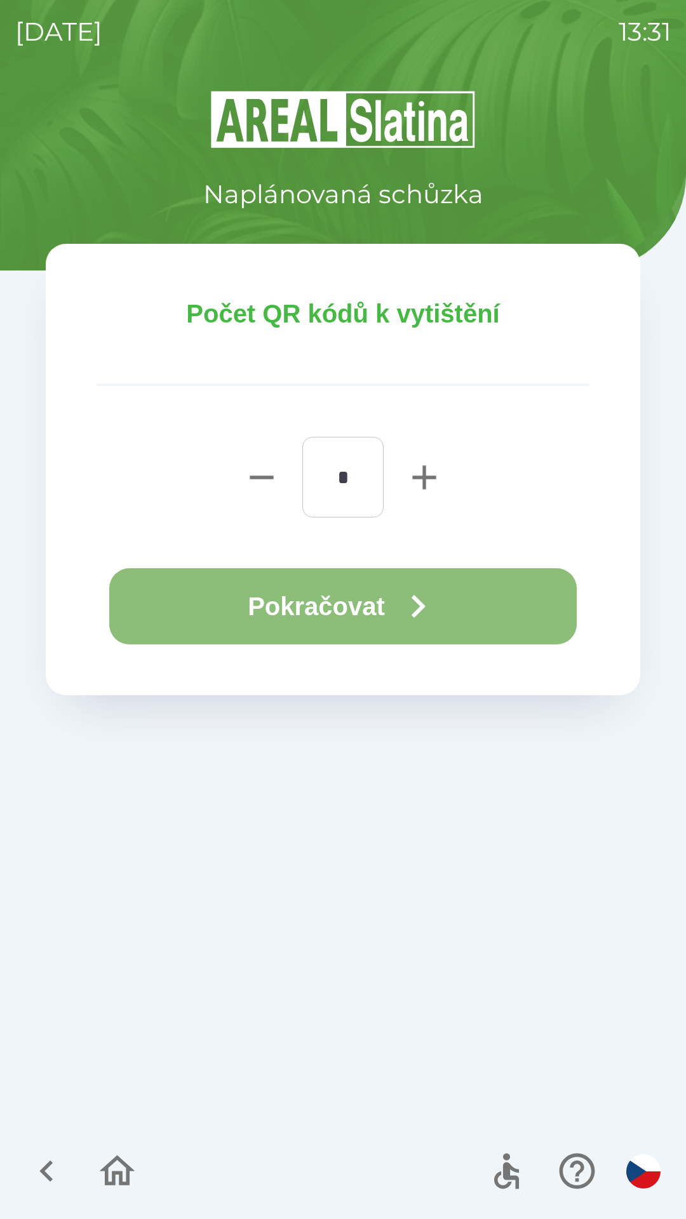
click at [395, 599] on button "Pokračovat" at bounding box center [342, 606] width 467 height 76
